Goal: Transaction & Acquisition: Purchase product/service

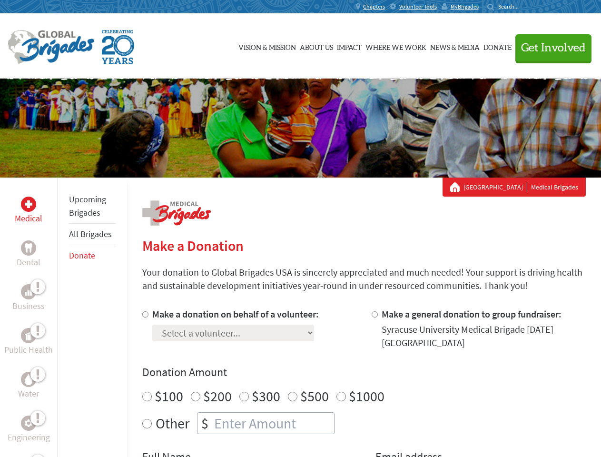
click at [526, 7] on div "Search for:" at bounding box center [506, 7] width 38 height 8
click at [549, 48] on span "Get Involved" at bounding box center [553, 47] width 65 height 11
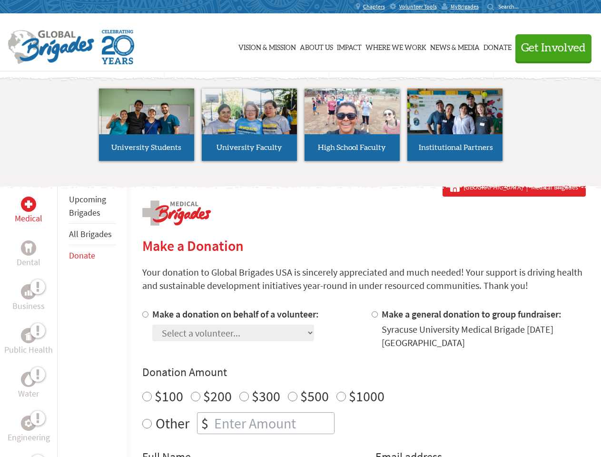
click at [301, 128] on li "High School Faculty" at bounding box center [352, 125] width 103 height 88
click at [63, 317] on div "Upcoming Brigades All Brigades Donate" at bounding box center [92, 406] width 70 height 457
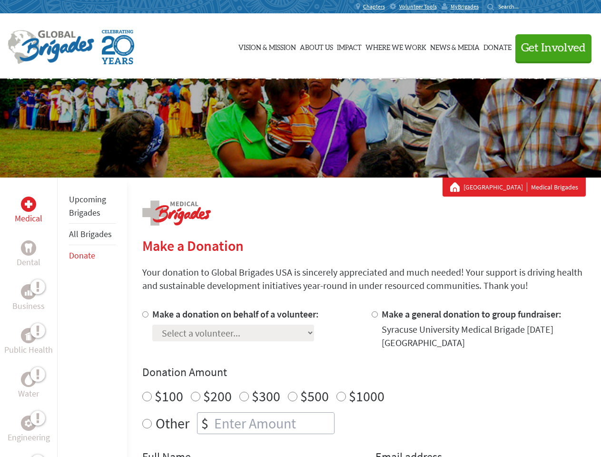
click at [364, 382] on div "Donation Amount $100 $200 $300 $500 $1000 Other $" at bounding box center [364, 399] width 444 height 69
click at [144, 314] on input "Make a donation on behalf of a volunteer:" at bounding box center [145, 314] width 6 height 6
radio input "true"
click at [374, 314] on input "Make a general donation to group fundraiser:" at bounding box center [375, 314] width 6 height 6
radio input "true"
